Goal: Obtain resource: Obtain resource

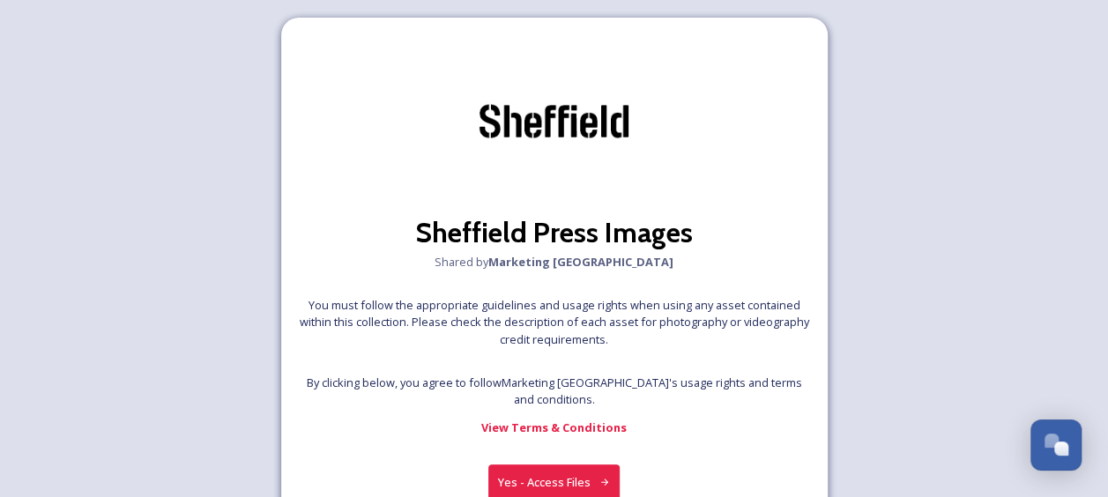
click at [540, 476] on button "Yes - Access Files" at bounding box center [554, 482] width 132 height 36
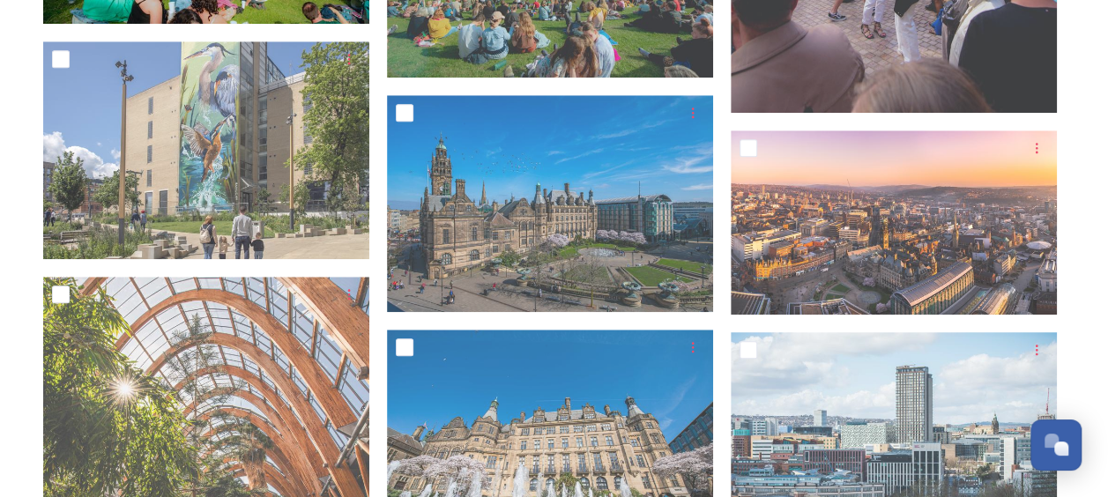
scroll to position [705, 0]
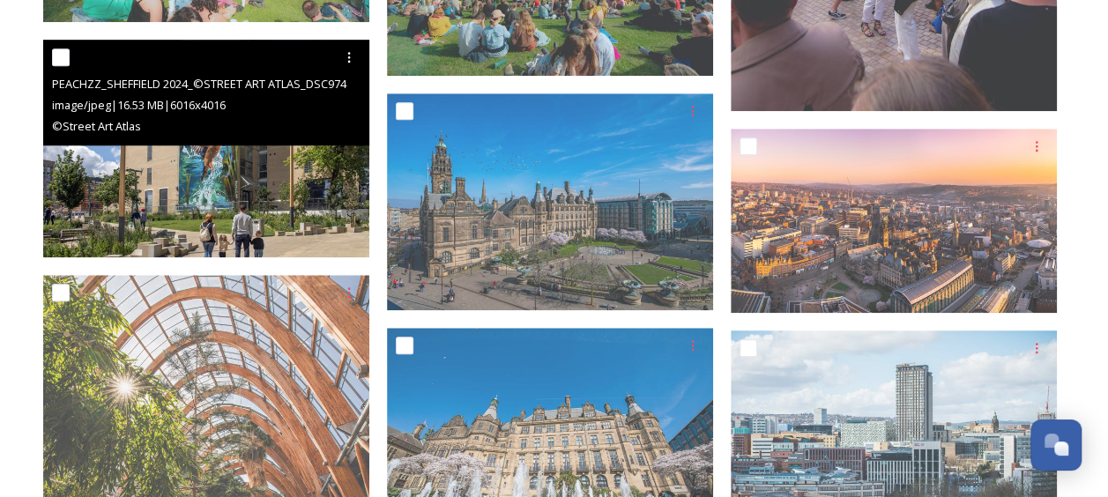
click at [235, 206] on img at bounding box center [206, 149] width 326 height 218
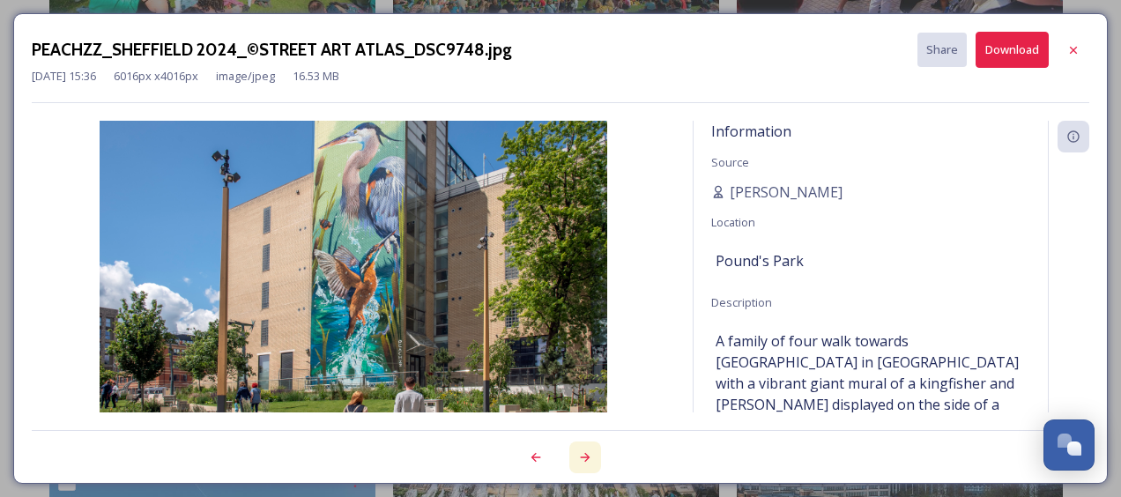
click at [583, 451] on icon at bounding box center [585, 457] width 14 height 14
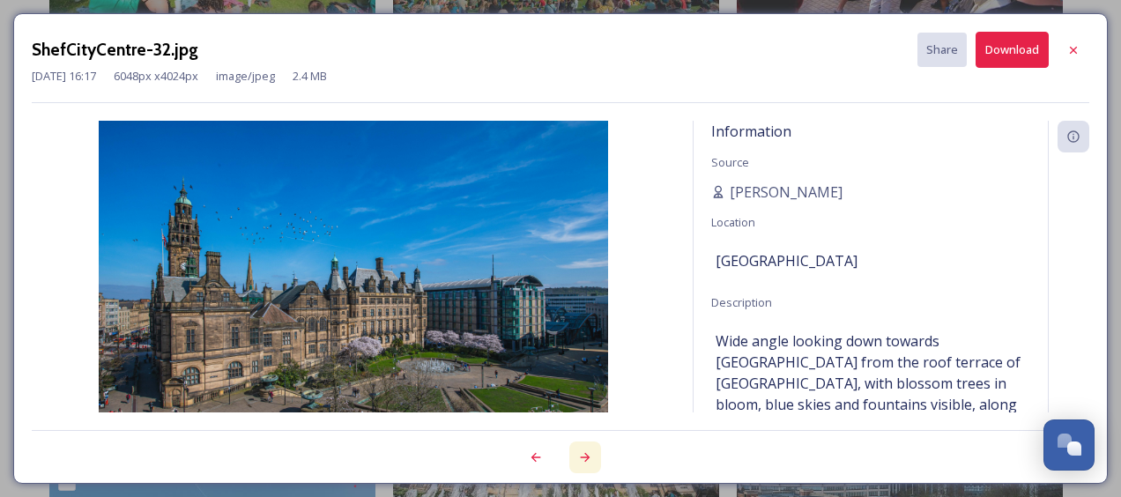
click at [581, 455] on icon at bounding box center [585, 457] width 14 height 14
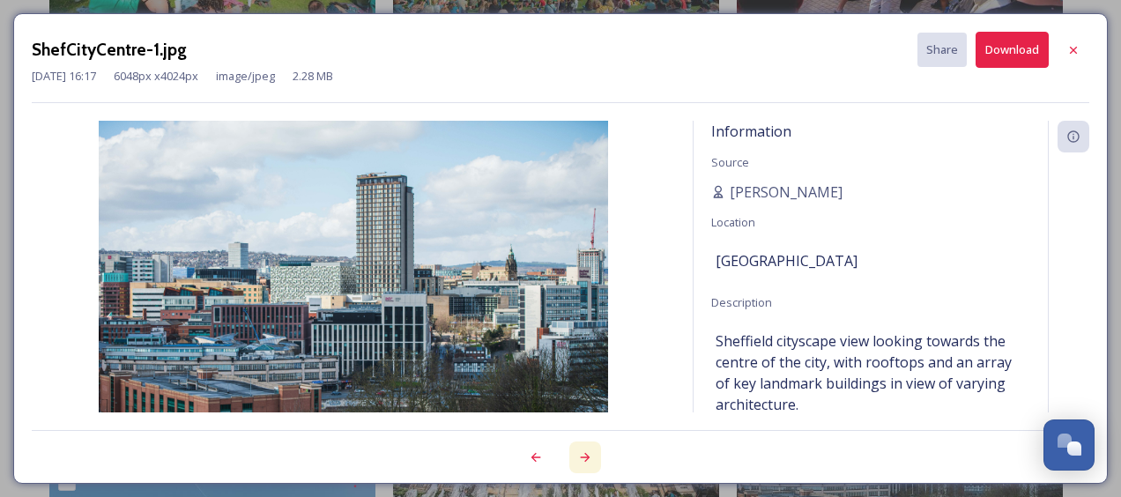
click at [581, 455] on icon at bounding box center [585, 457] width 14 height 14
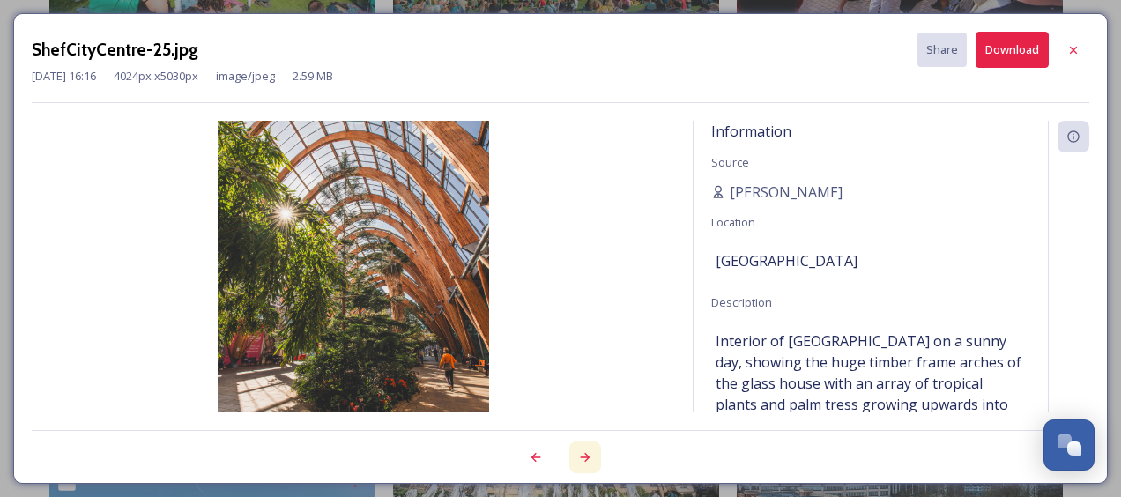
click at [581, 453] on icon at bounding box center [585, 457] width 14 height 14
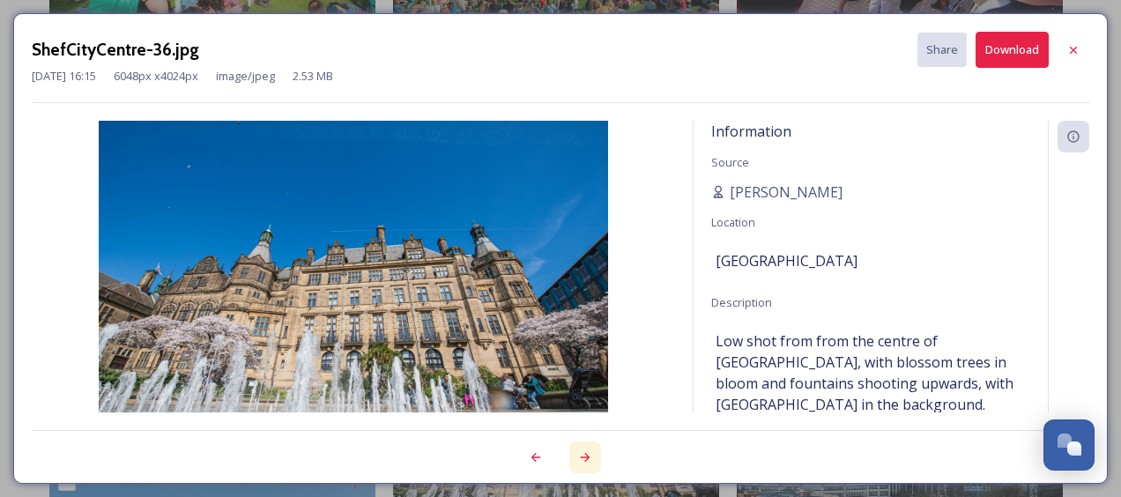
click at [581, 453] on icon at bounding box center [585, 457] width 14 height 14
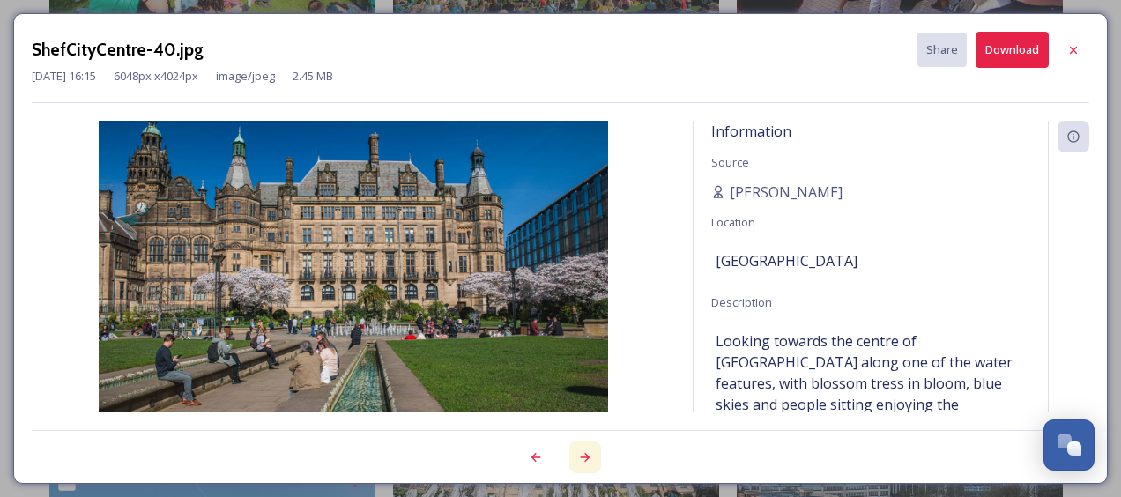
click at [581, 453] on icon at bounding box center [585, 457] width 14 height 14
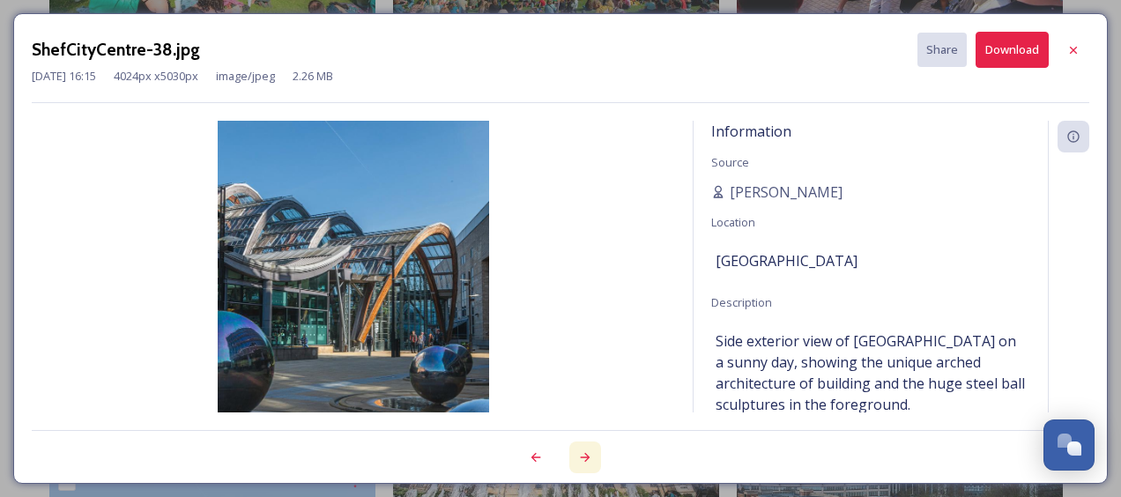
click at [581, 452] on icon at bounding box center [585, 457] width 14 height 14
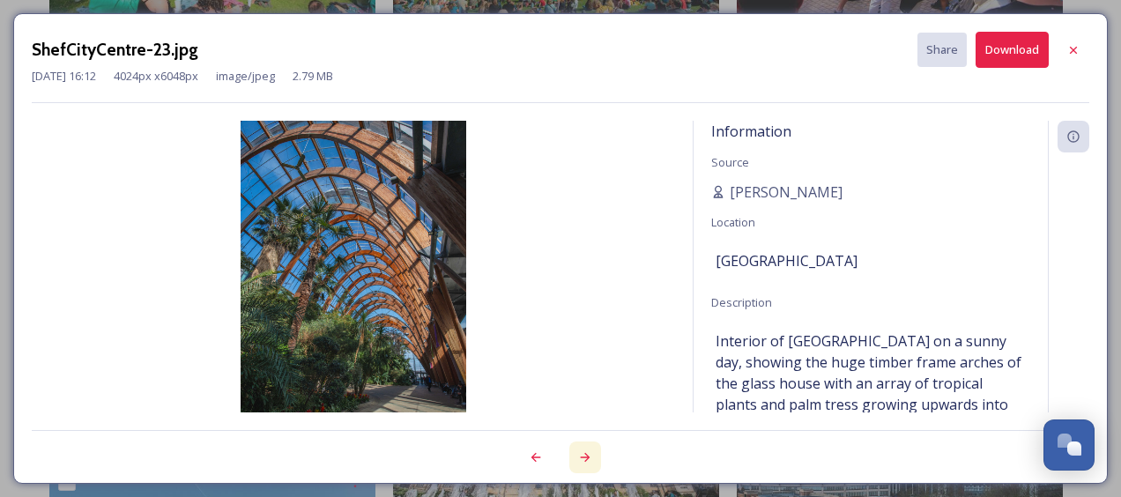
click at [581, 452] on icon at bounding box center [585, 457] width 14 height 14
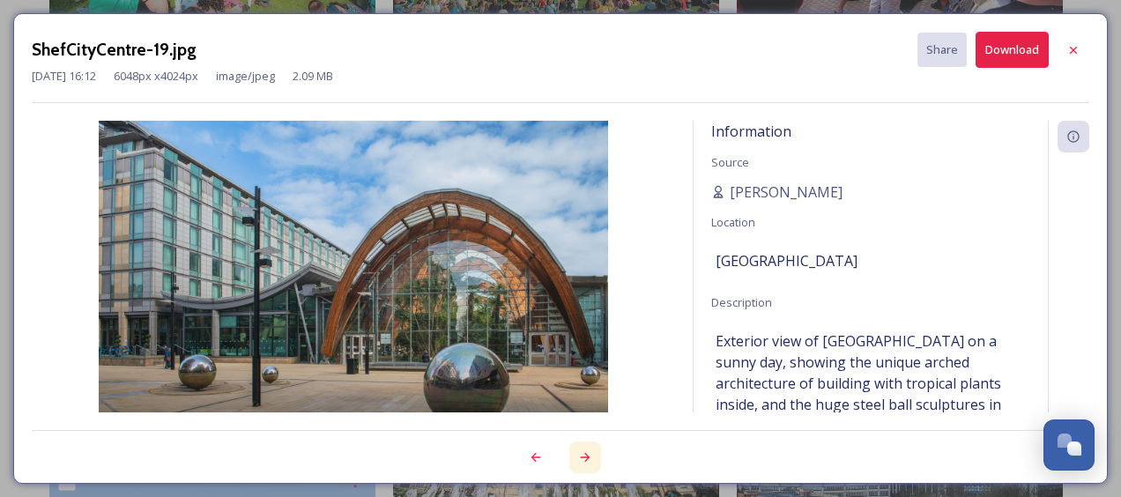
click at [581, 452] on icon at bounding box center [585, 457] width 14 height 14
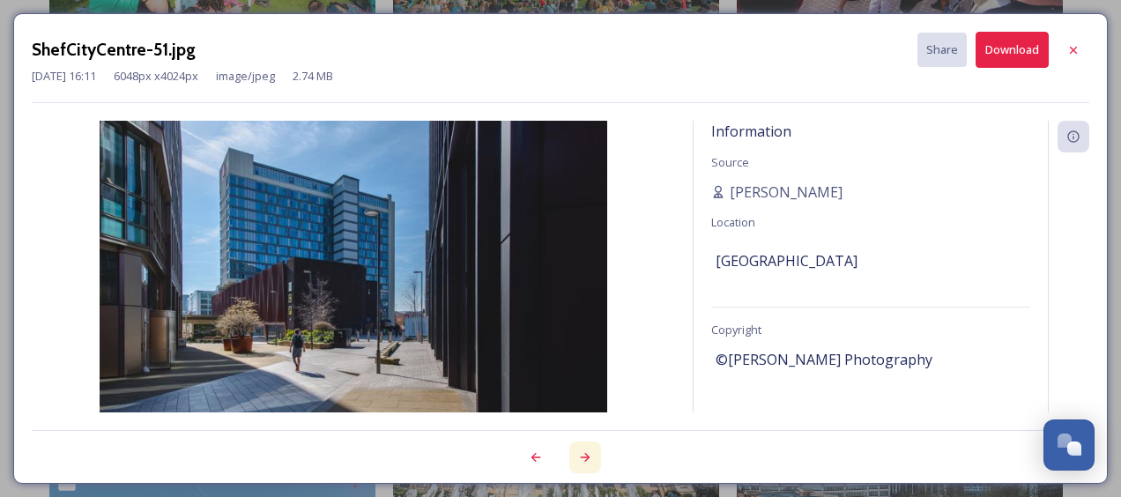
click at [581, 452] on icon at bounding box center [585, 457] width 14 height 14
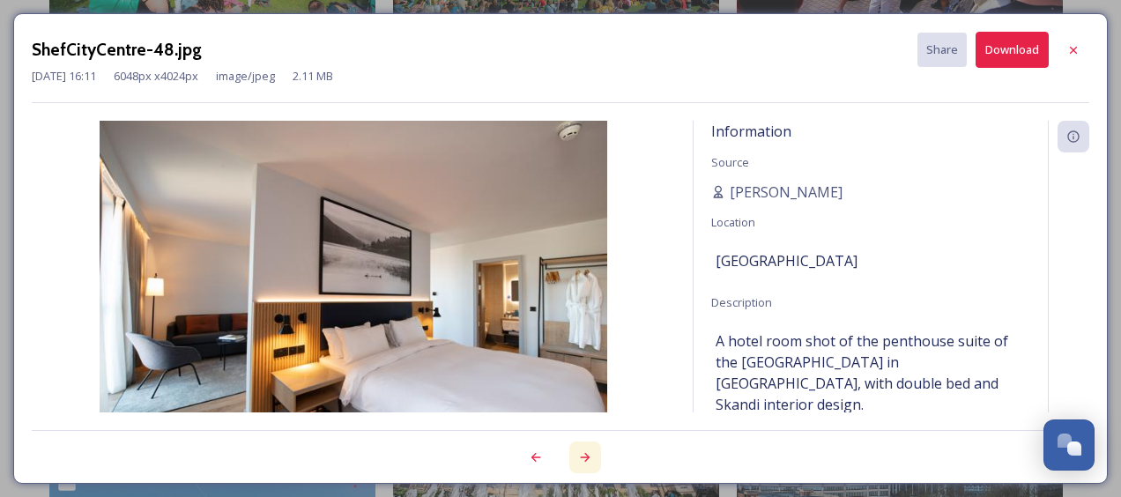
click at [581, 452] on icon at bounding box center [585, 457] width 14 height 14
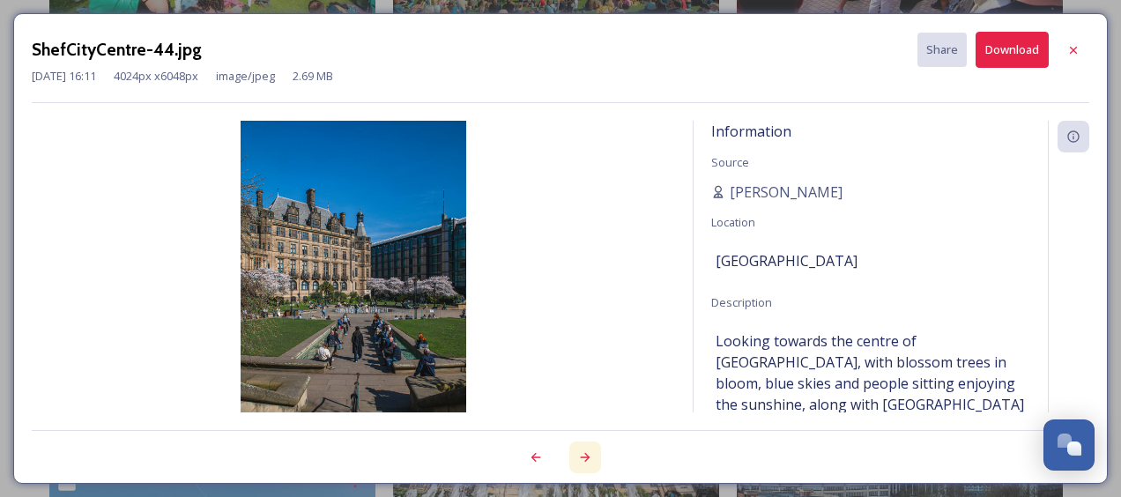
click at [581, 452] on icon at bounding box center [585, 457] width 14 height 14
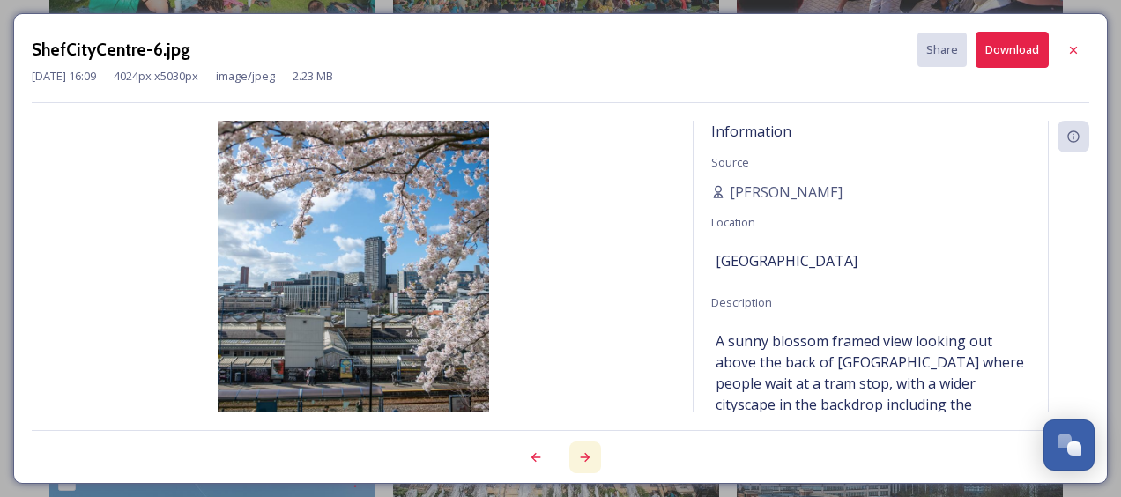
click at [581, 452] on icon at bounding box center [585, 457] width 14 height 14
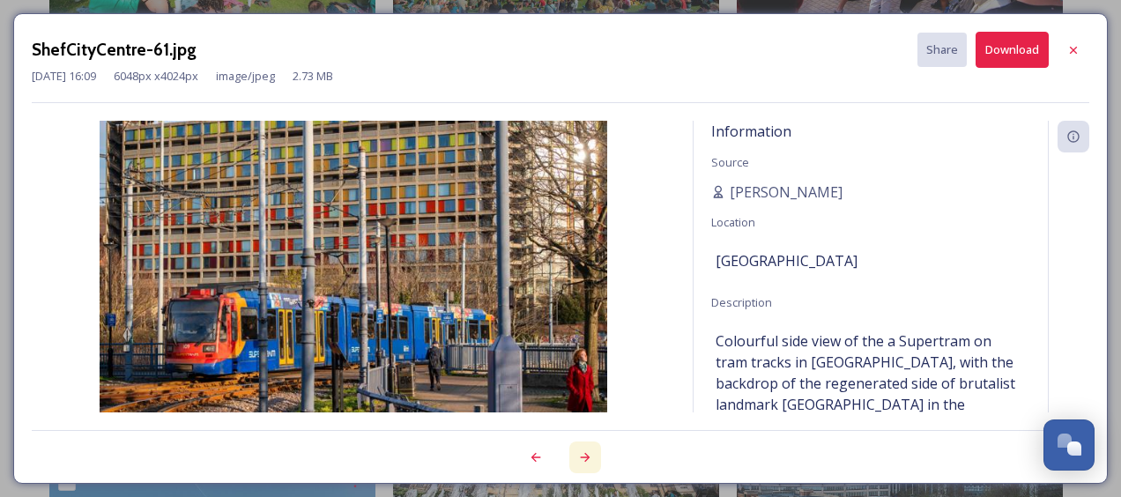
click at [581, 452] on icon at bounding box center [585, 457] width 14 height 14
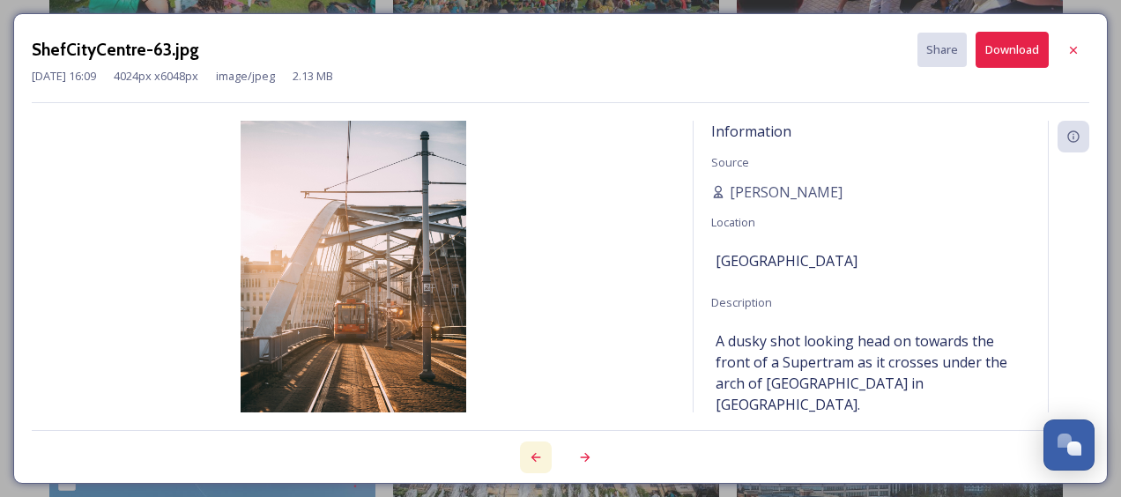
drag, startPoint x: 581, startPoint y: 452, endPoint x: 536, endPoint y: 446, distance: 45.4
click at [536, 446] on div at bounding box center [536, 457] width 32 height 32
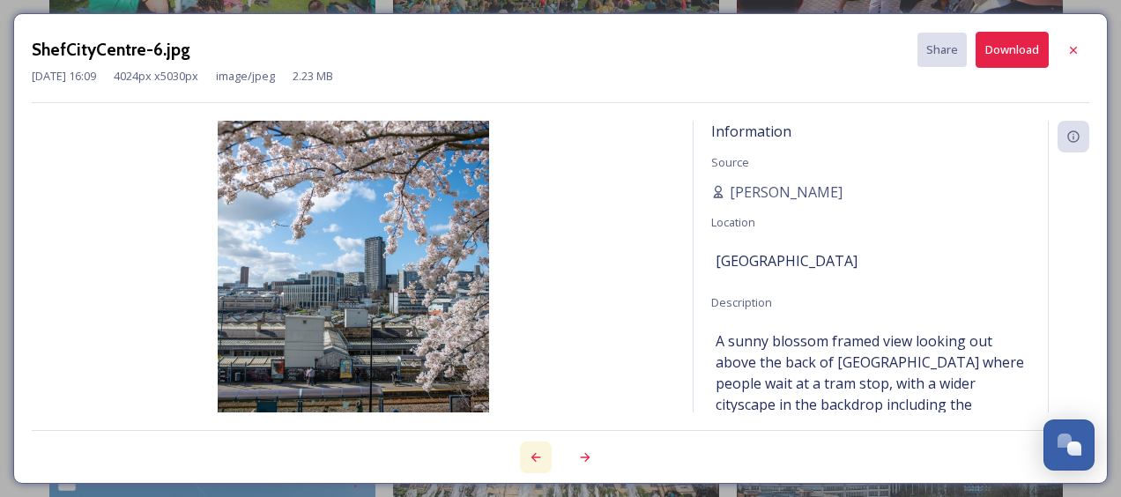
click at [536, 446] on div at bounding box center [536, 457] width 32 height 32
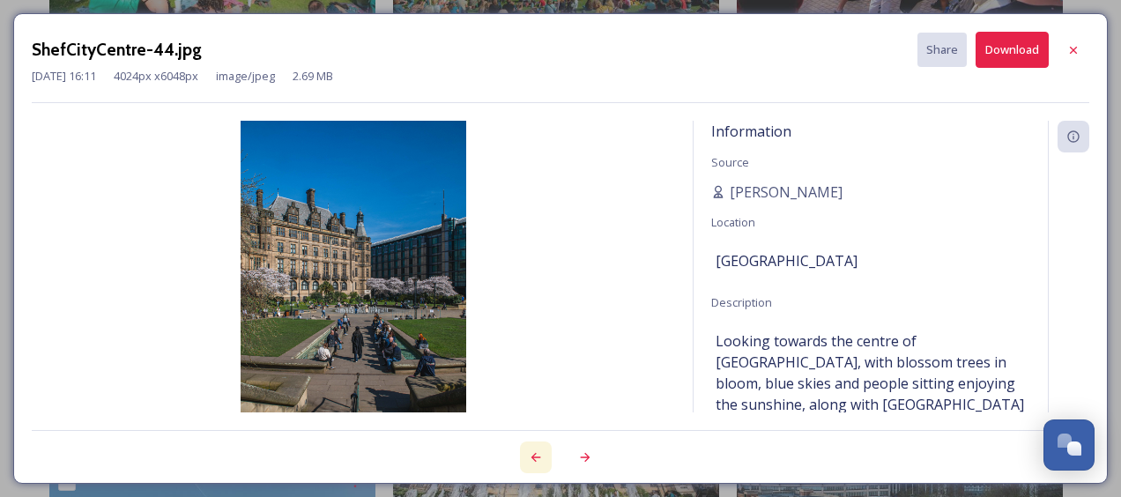
click at [536, 446] on div at bounding box center [536, 457] width 32 height 32
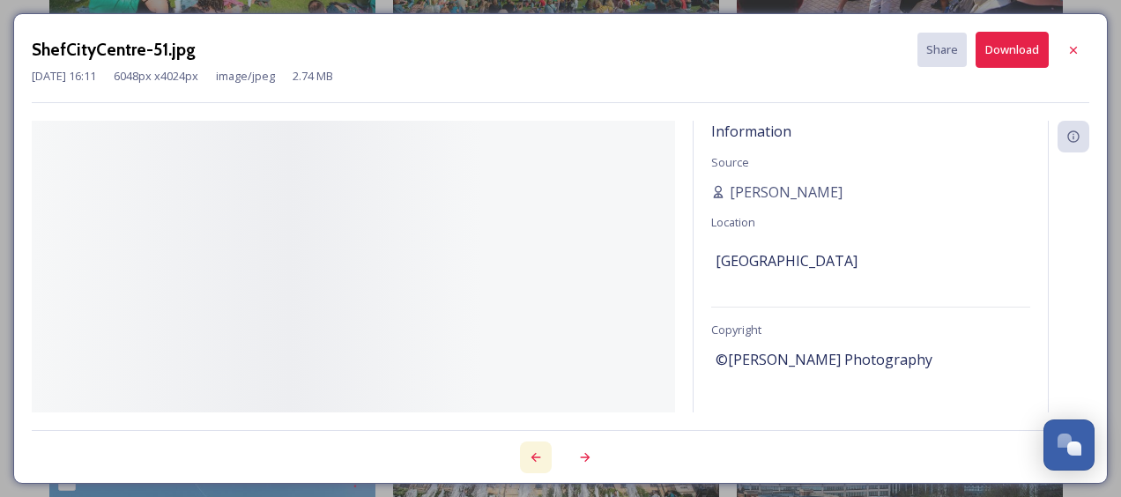
click at [536, 446] on div at bounding box center [536, 457] width 32 height 32
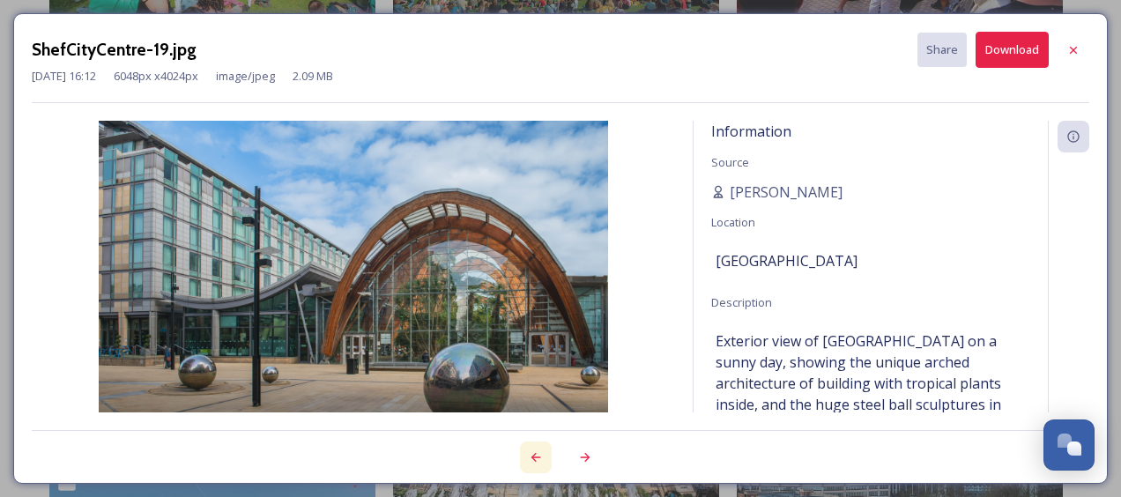
click at [536, 446] on div at bounding box center [536, 457] width 32 height 32
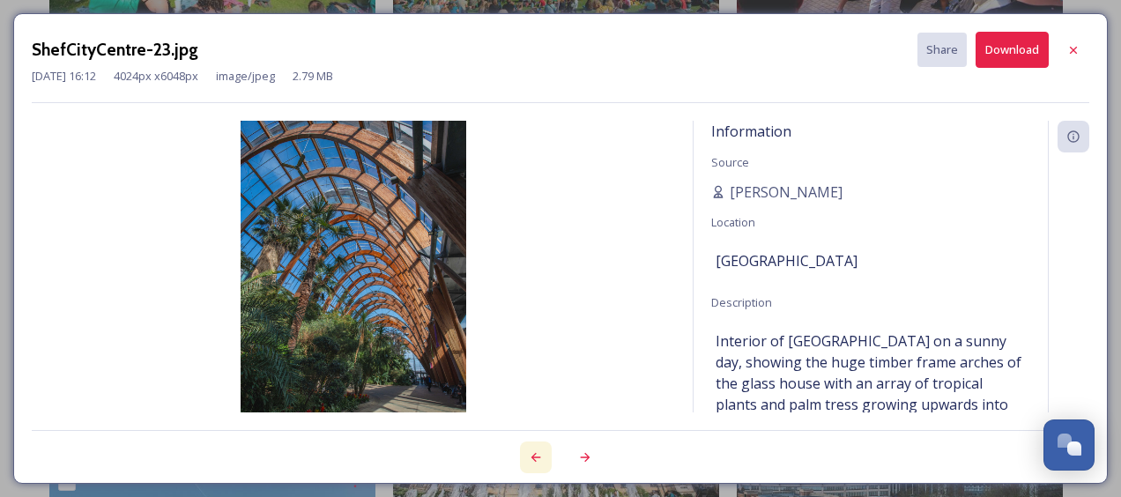
click at [536, 446] on div at bounding box center [536, 457] width 32 height 32
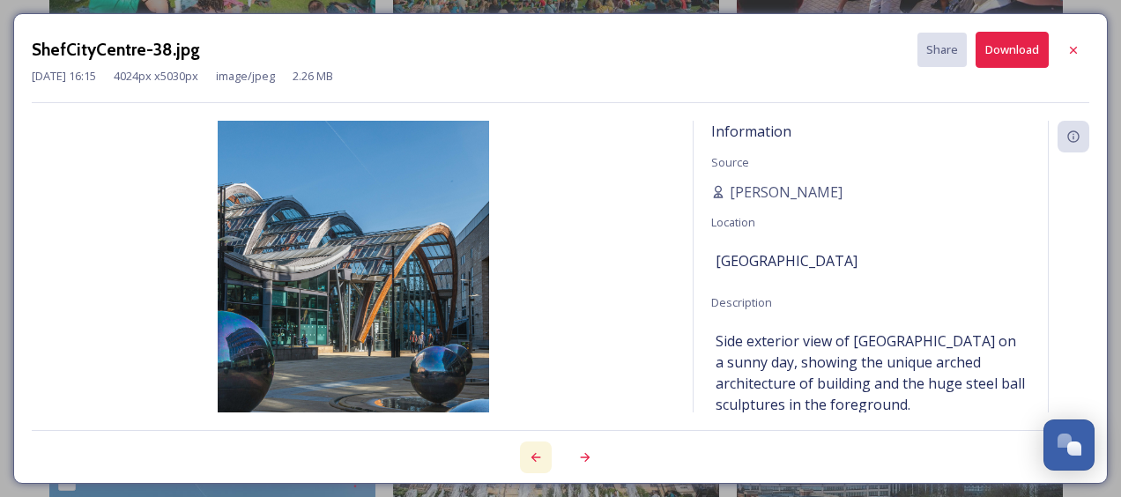
click at [536, 446] on div at bounding box center [536, 457] width 32 height 32
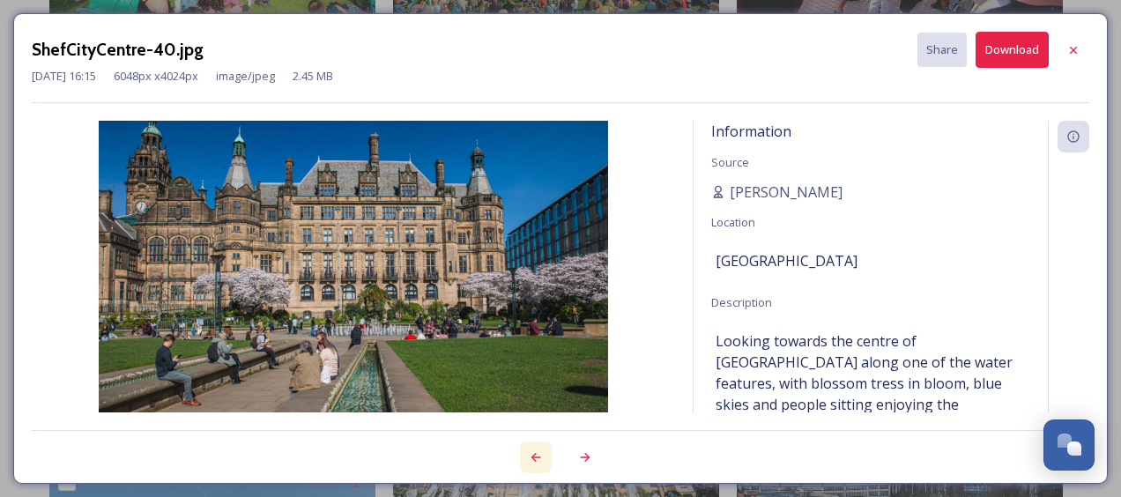
click at [536, 446] on div at bounding box center [536, 457] width 32 height 32
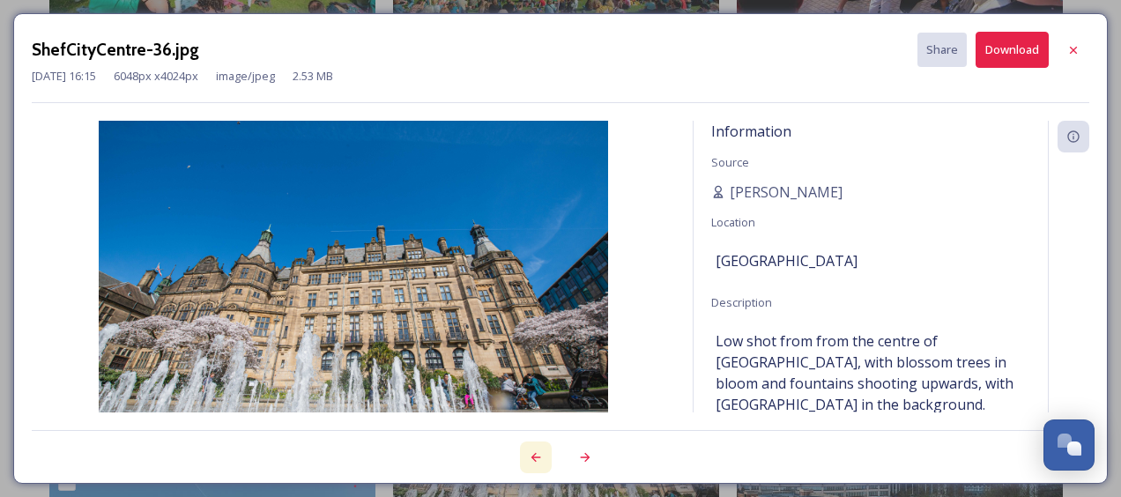
click at [536, 446] on div at bounding box center [536, 457] width 32 height 32
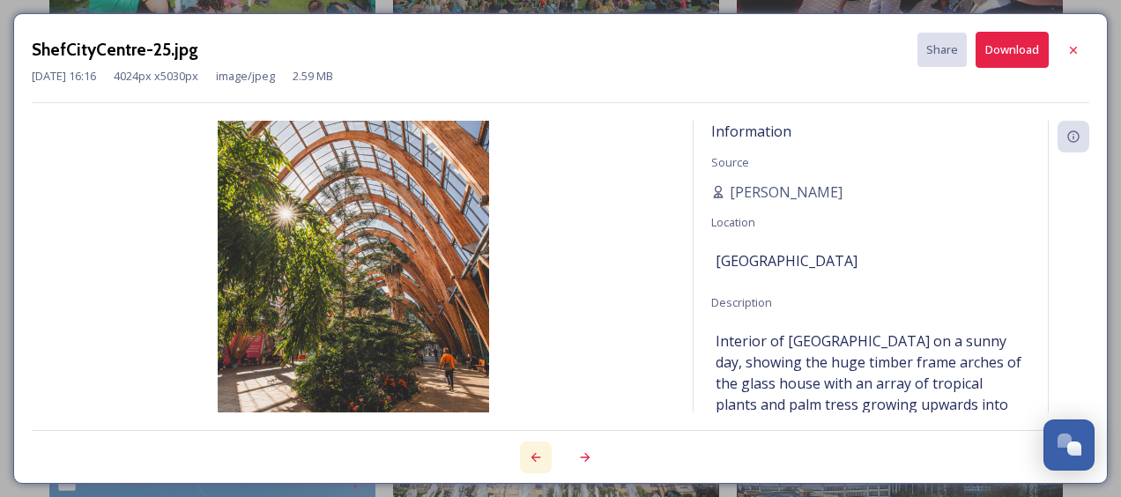
click at [537, 446] on div at bounding box center [536, 457] width 32 height 32
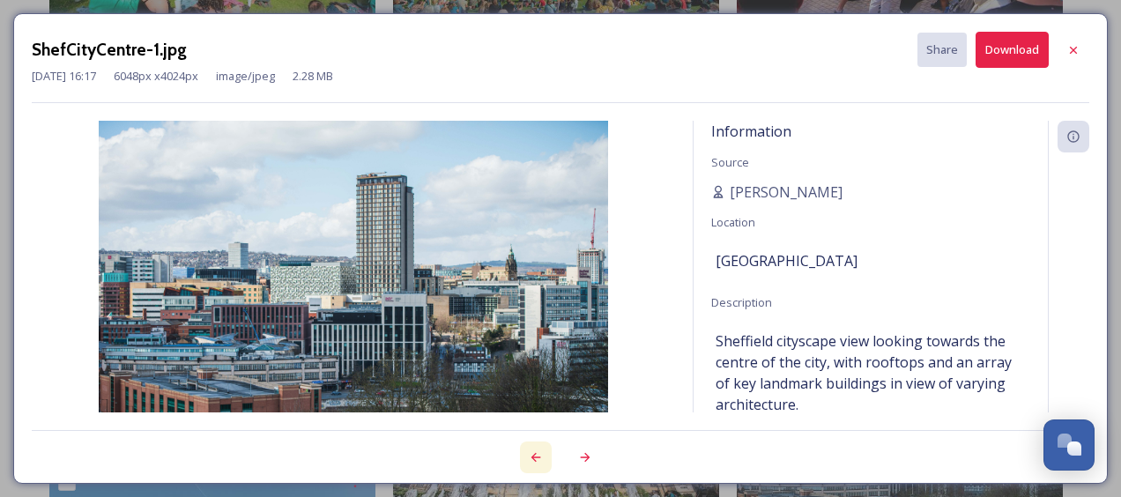
click at [537, 446] on div at bounding box center [536, 457] width 32 height 32
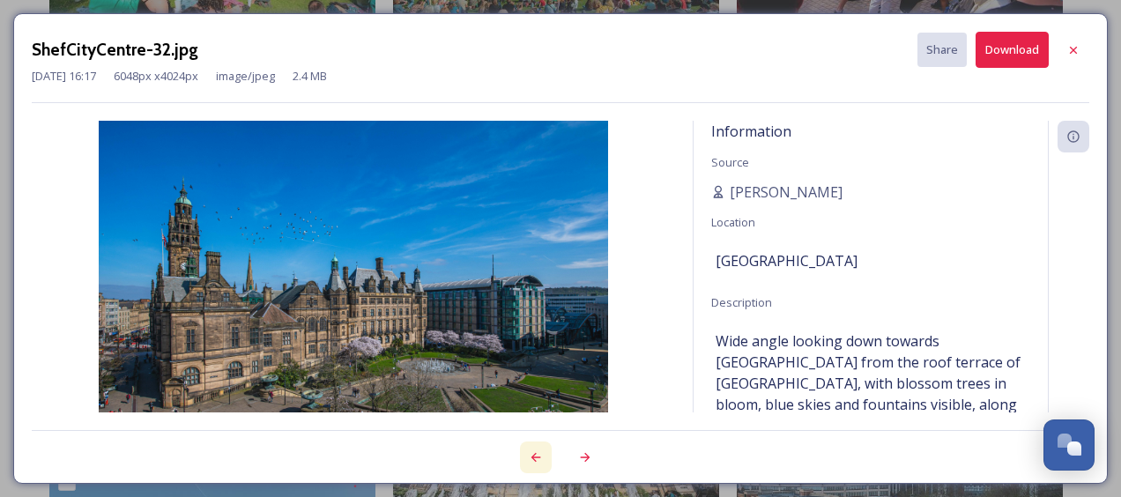
click at [537, 446] on div at bounding box center [536, 457] width 32 height 32
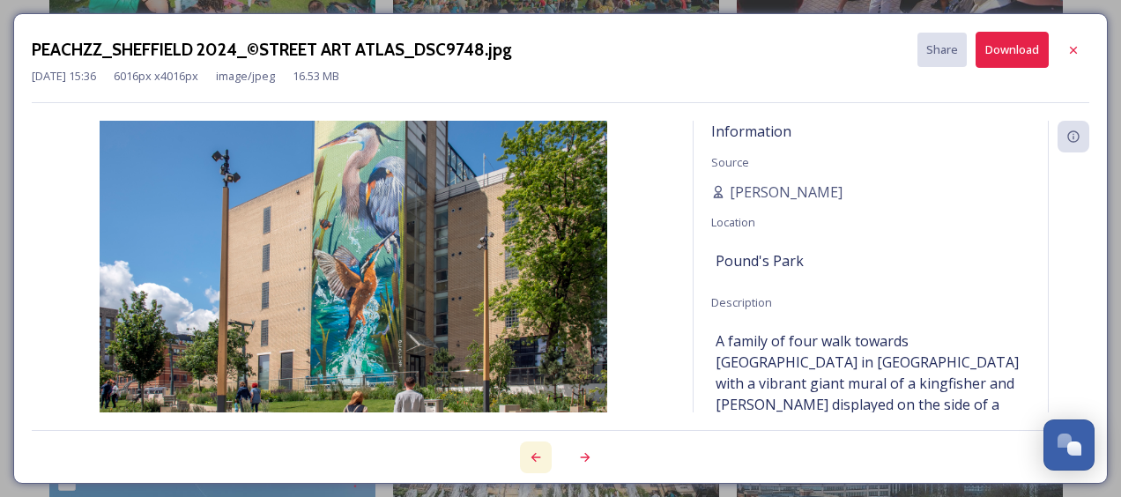
click at [537, 446] on div at bounding box center [536, 457] width 32 height 32
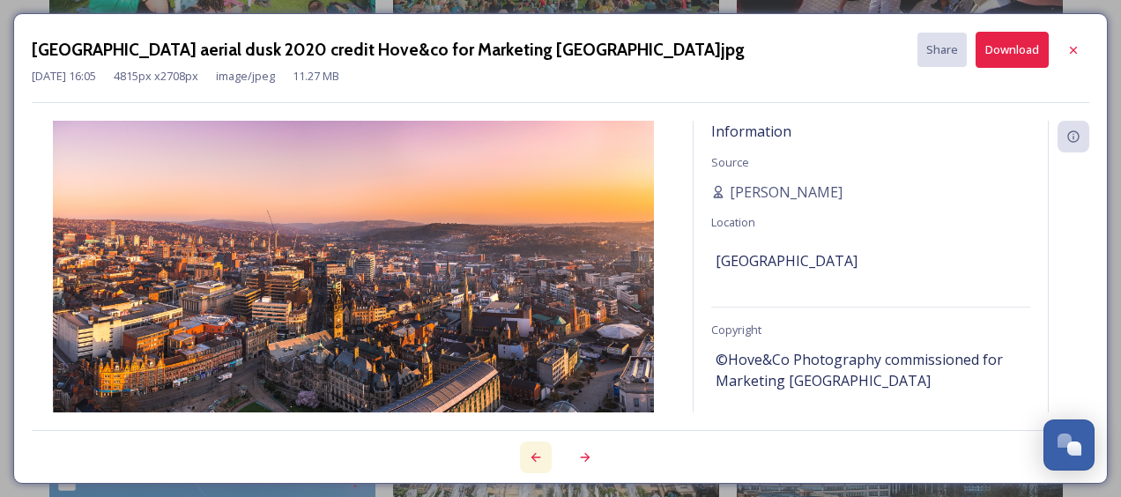
click at [537, 444] on div at bounding box center [536, 457] width 32 height 32
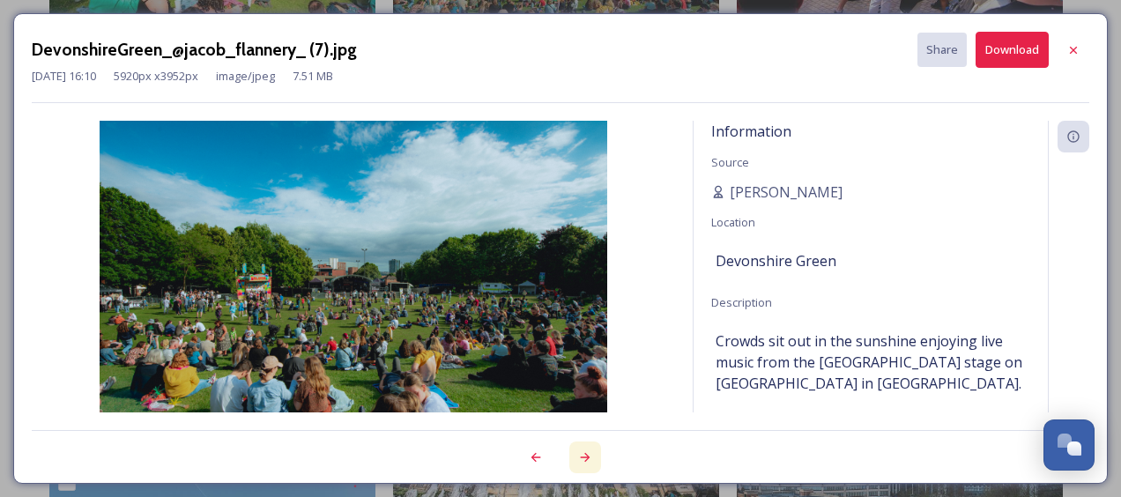
click at [582, 450] on icon at bounding box center [585, 457] width 14 height 14
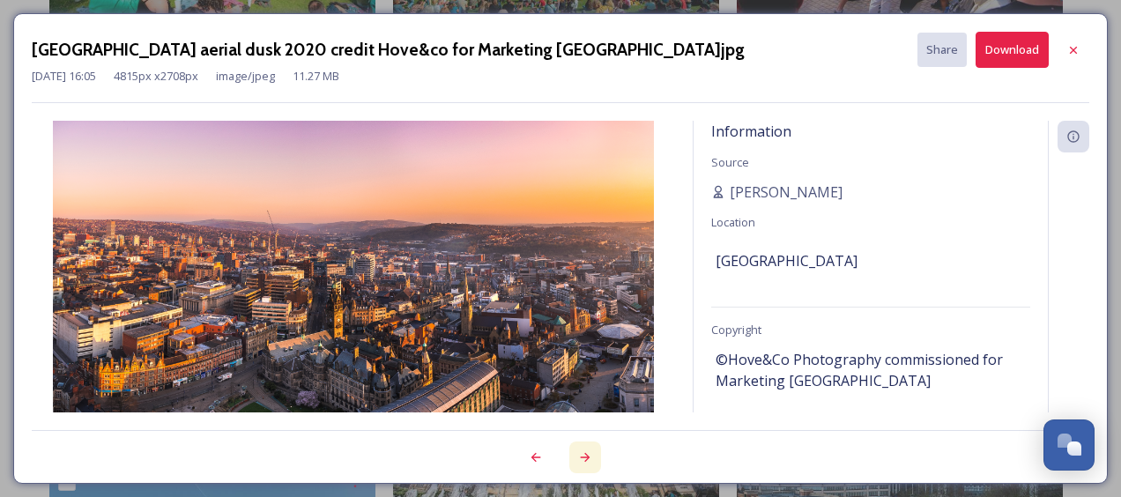
click at [582, 450] on icon at bounding box center [585, 457] width 14 height 14
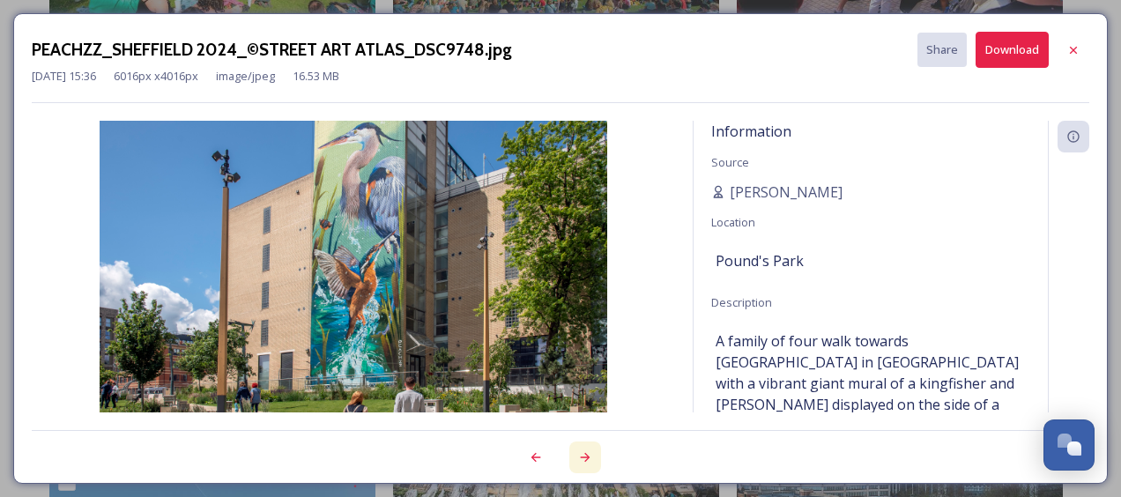
click at [582, 448] on div at bounding box center [585, 457] width 32 height 32
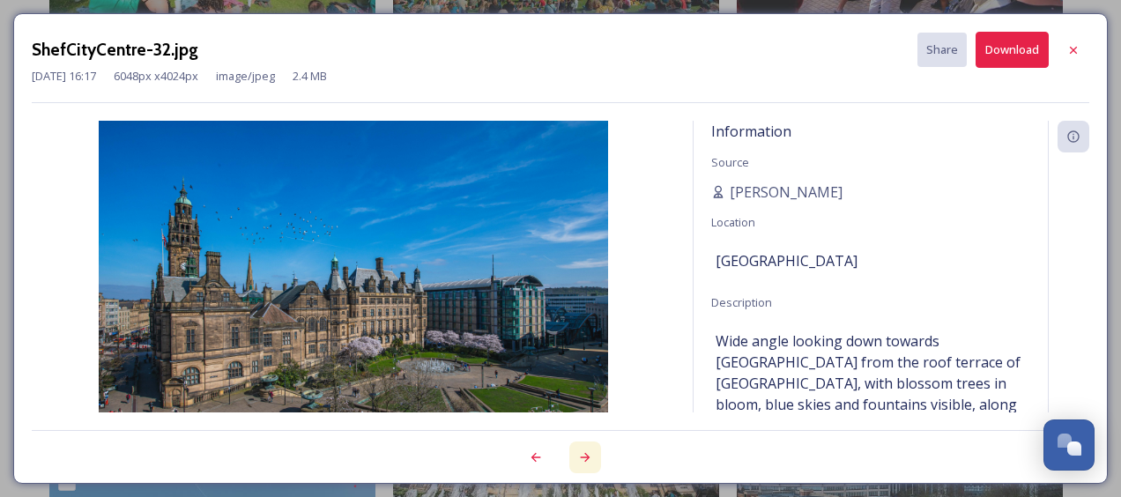
click at [582, 448] on div at bounding box center [585, 457] width 32 height 32
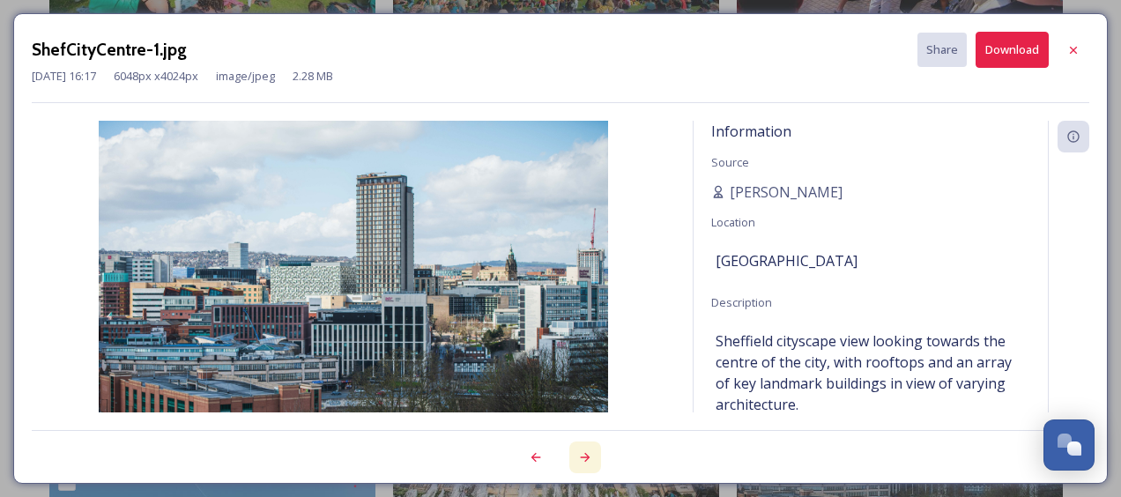
click at [582, 448] on div at bounding box center [585, 457] width 32 height 32
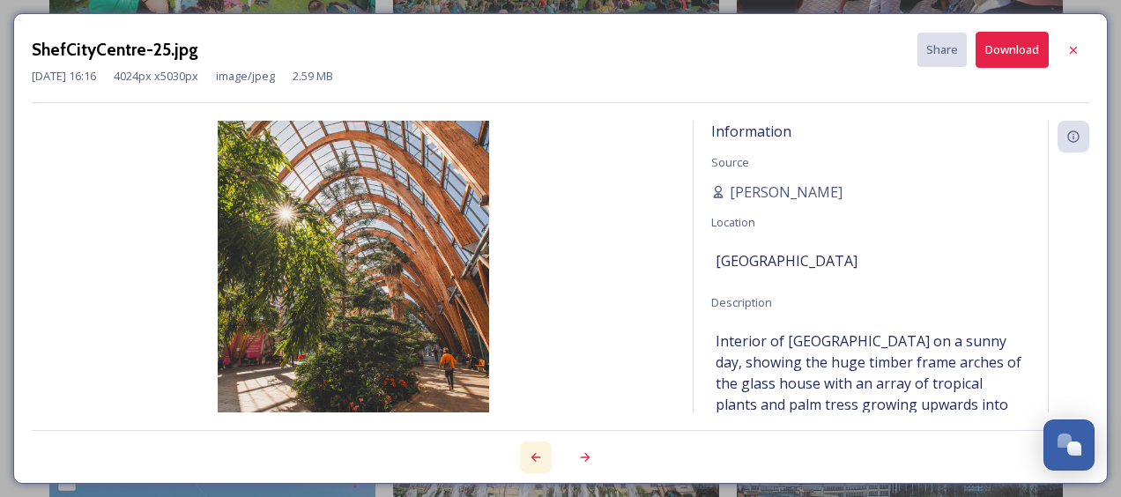
click at [530, 449] on div at bounding box center [536, 457] width 32 height 32
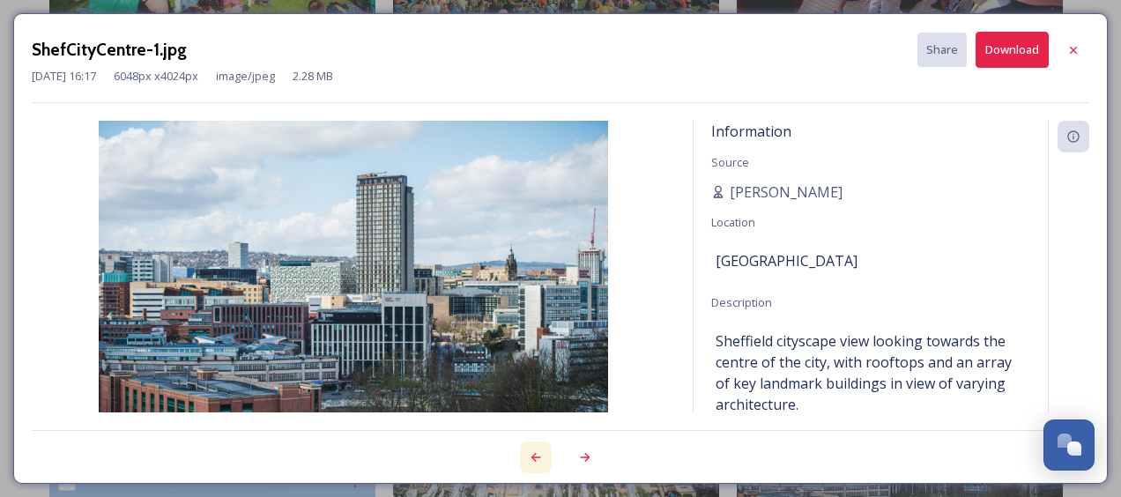
click at [530, 449] on div at bounding box center [536, 457] width 32 height 32
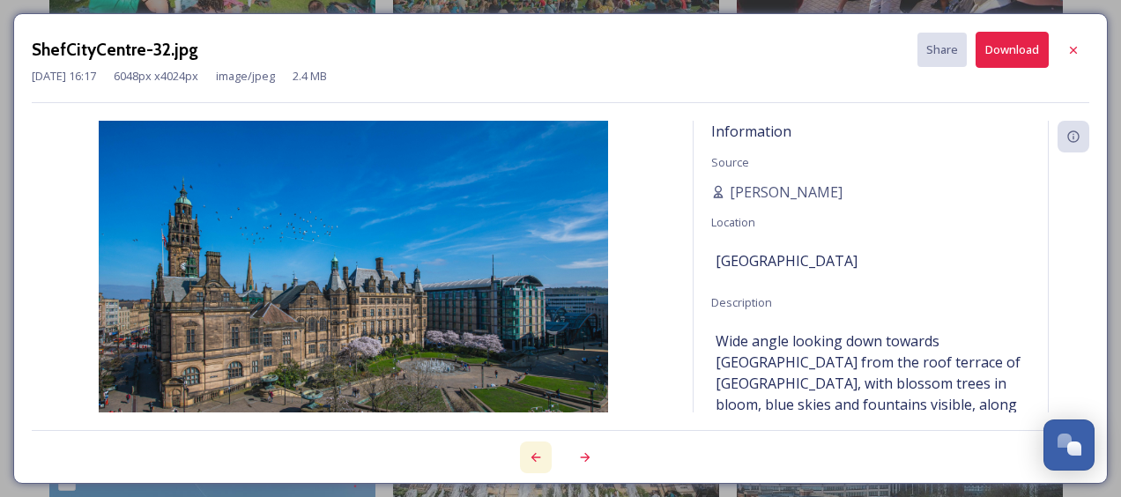
click at [530, 449] on div at bounding box center [536, 457] width 32 height 32
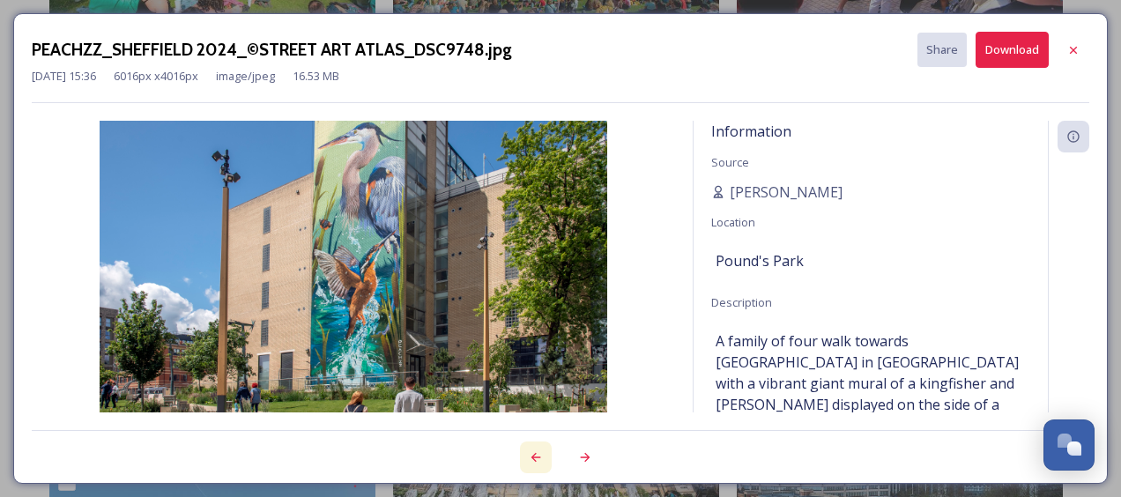
click at [530, 449] on div at bounding box center [536, 457] width 32 height 32
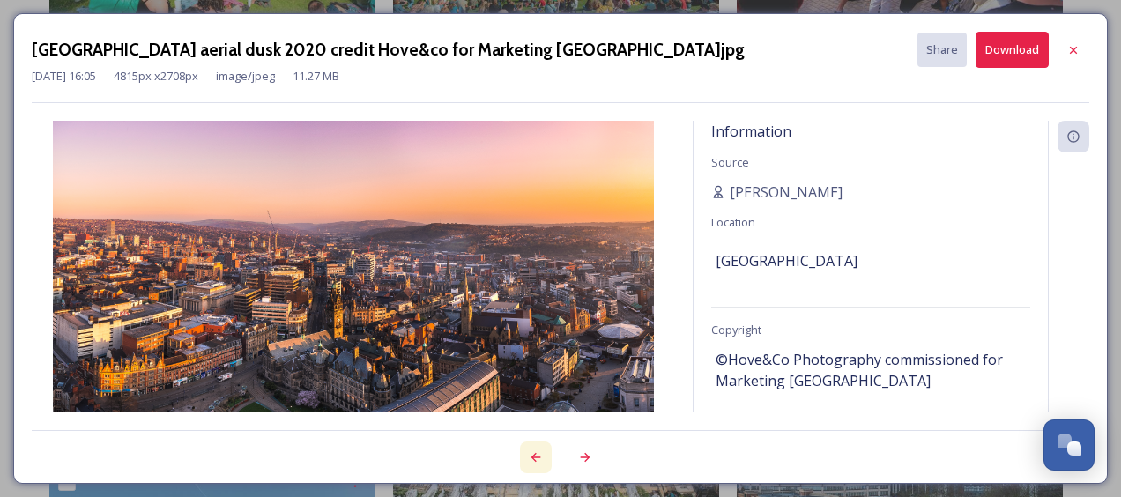
click at [530, 449] on div at bounding box center [536, 457] width 32 height 32
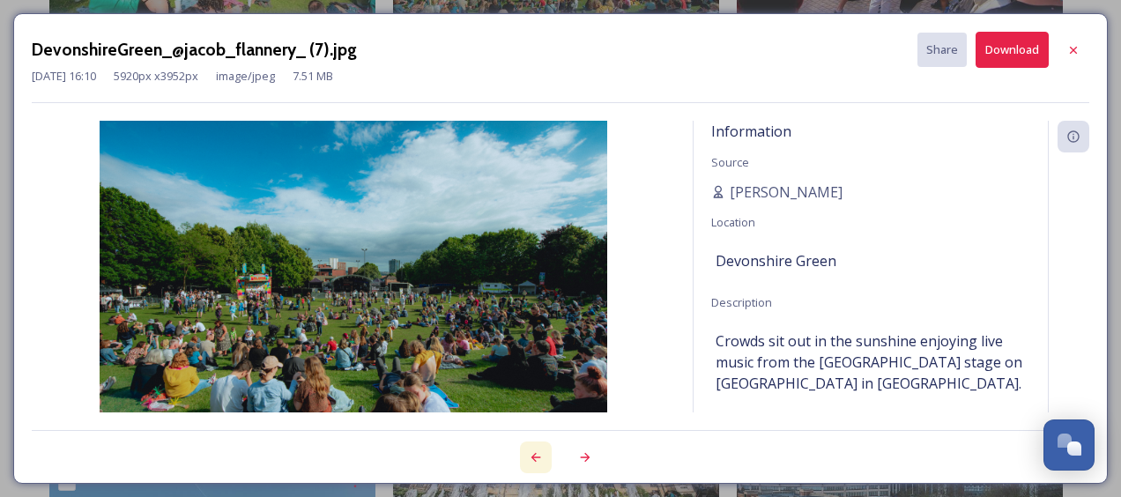
click at [530, 449] on div at bounding box center [536, 457] width 32 height 32
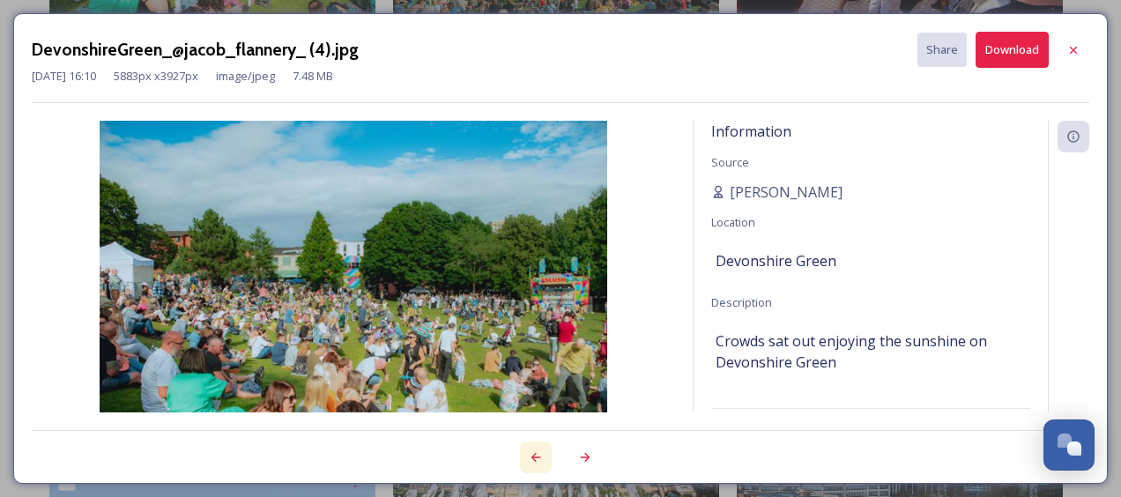
click at [530, 449] on div at bounding box center [536, 457] width 32 height 32
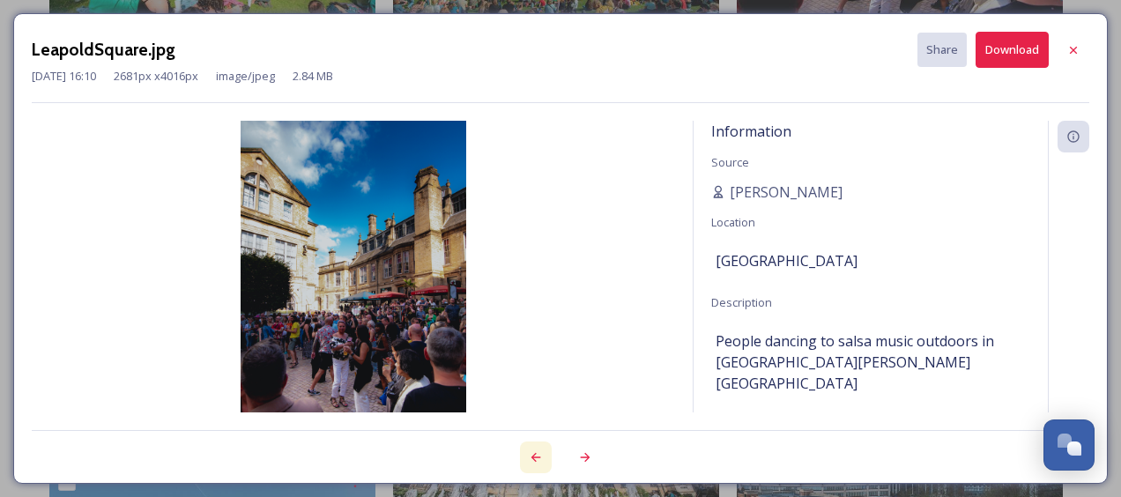
click at [530, 449] on div at bounding box center [536, 457] width 32 height 32
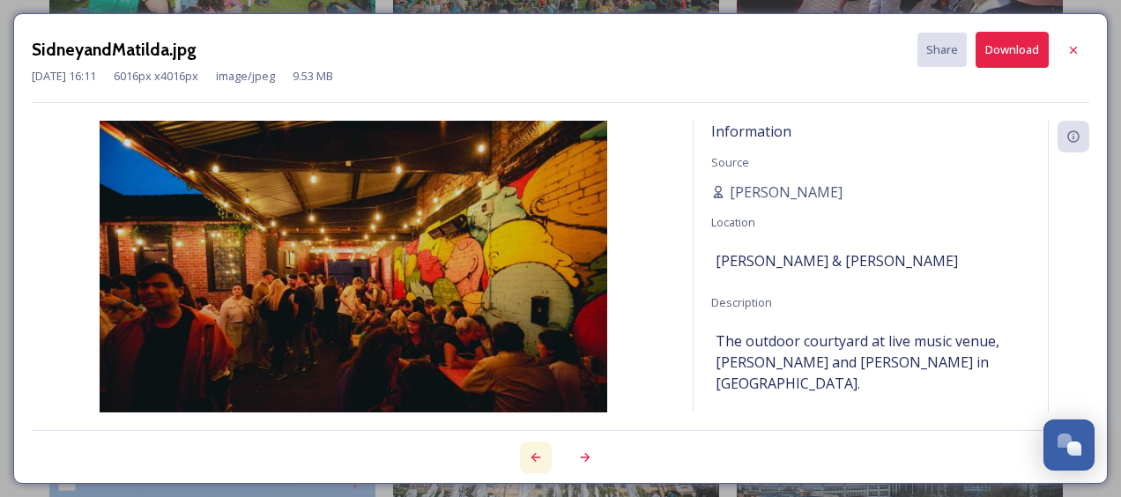
click at [530, 449] on div at bounding box center [536, 457] width 32 height 32
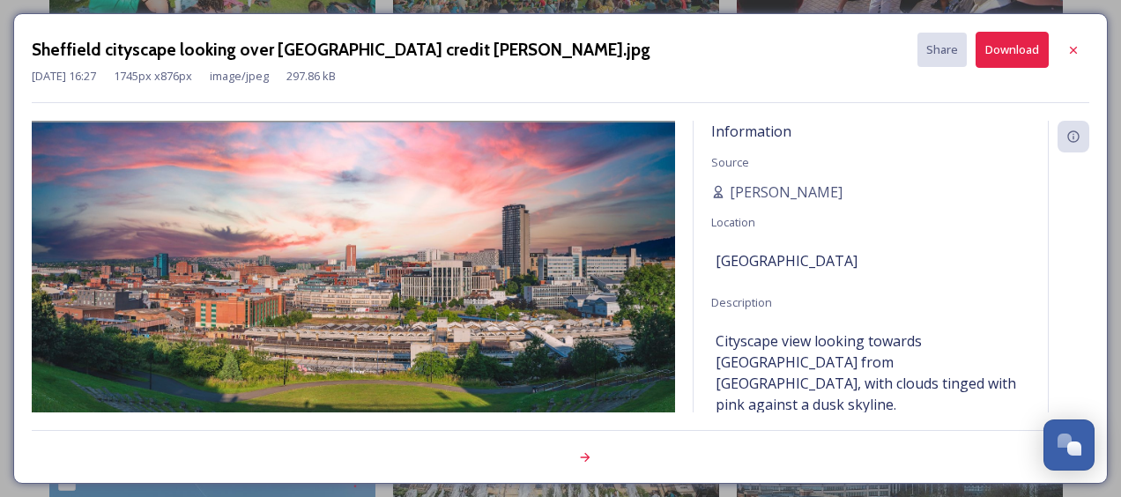
click at [530, 449] on div at bounding box center [560, 447] width 1057 height 35
drag, startPoint x: 530, startPoint y: 449, endPoint x: 605, endPoint y: 249, distance: 213.9
click at [605, 249] on img at bounding box center [353, 282] width 643 height 322
click at [1076, 47] on icon at bounding box center [1073, 49] width 7 height 7
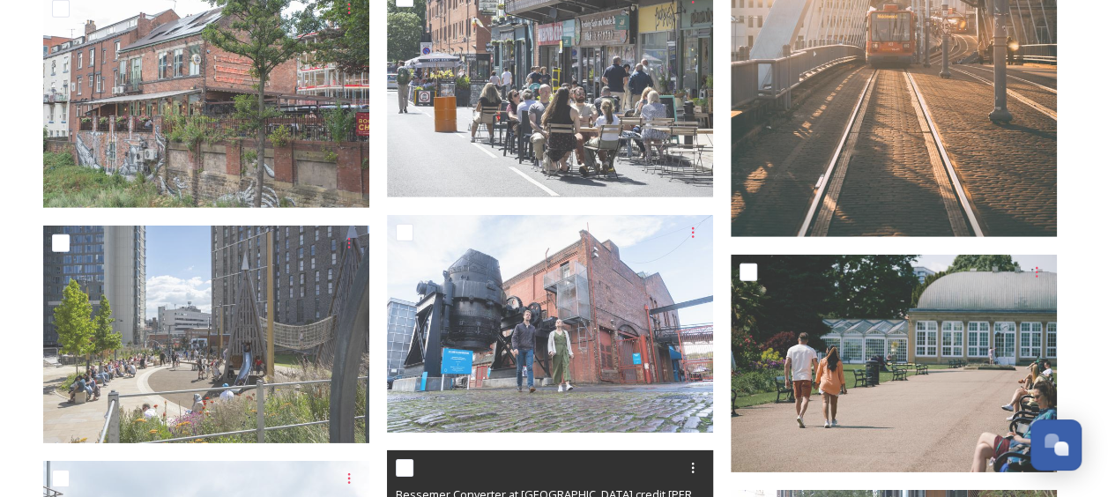
scroll to position [2495, 0]
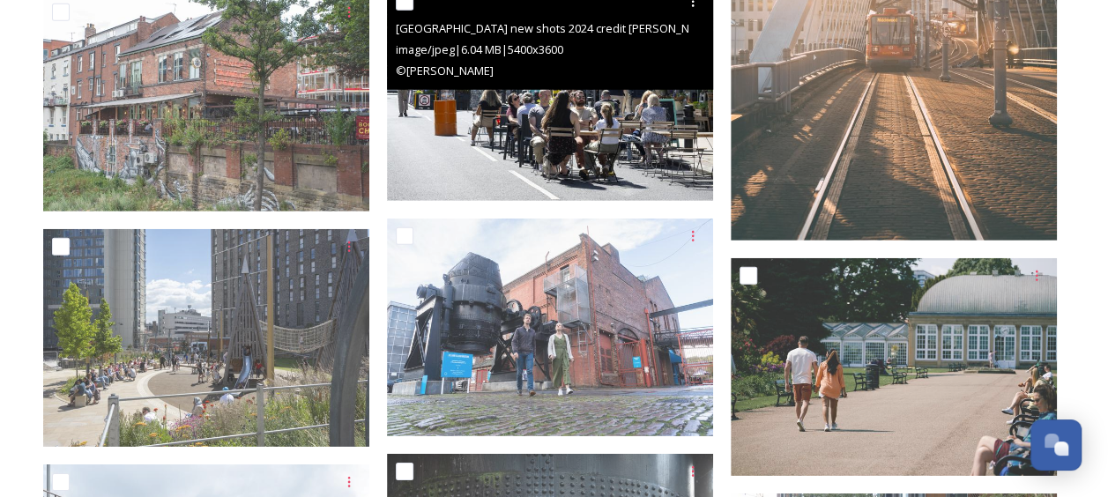
click at [693, 182] on img at bounding box center [550, 93] width 326 height 218
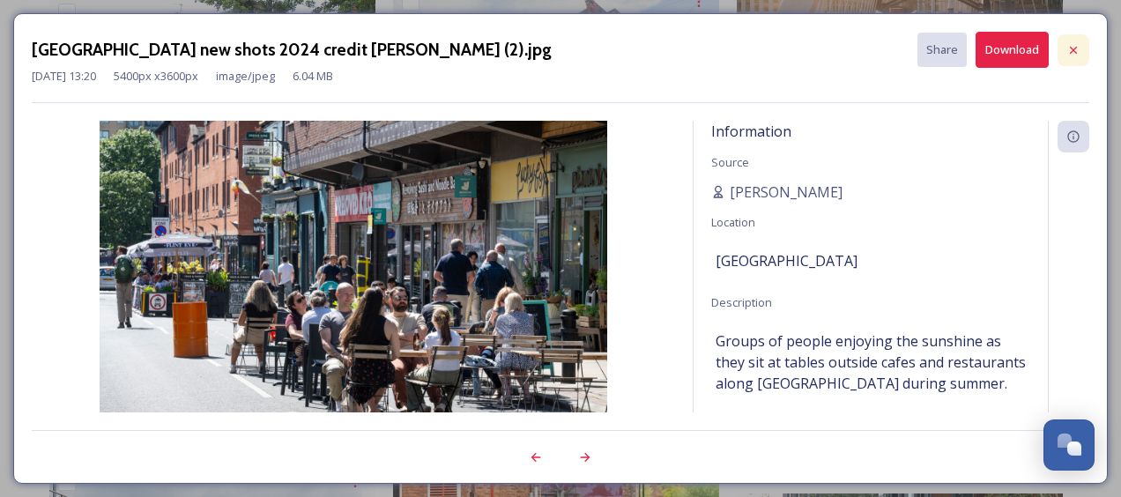
click at [1077, 45] on icon at bounding box center [1073, 50] width 14 height 14
